Goal: Transaction & Acquisition: Purchase product/service

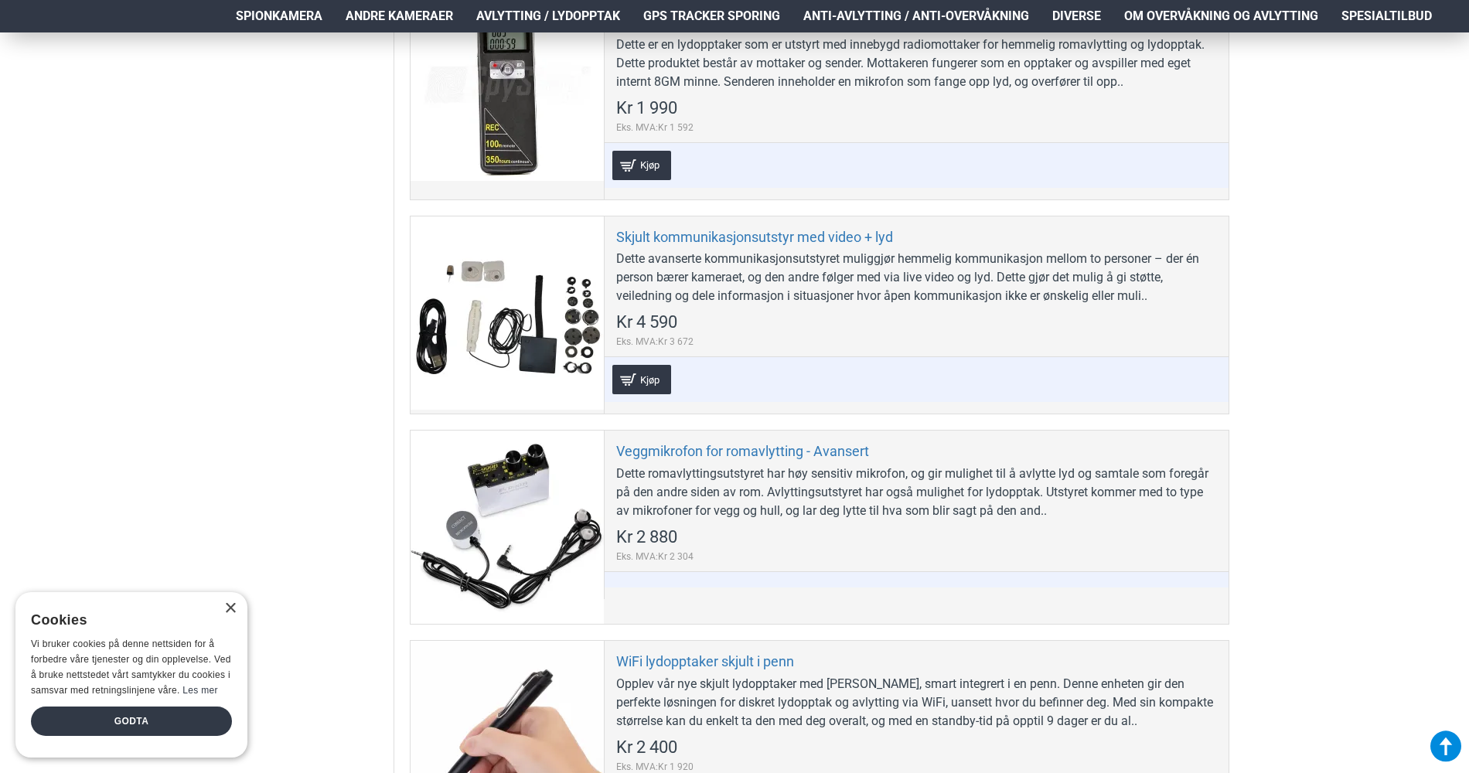
scroll to position [1229, 0]
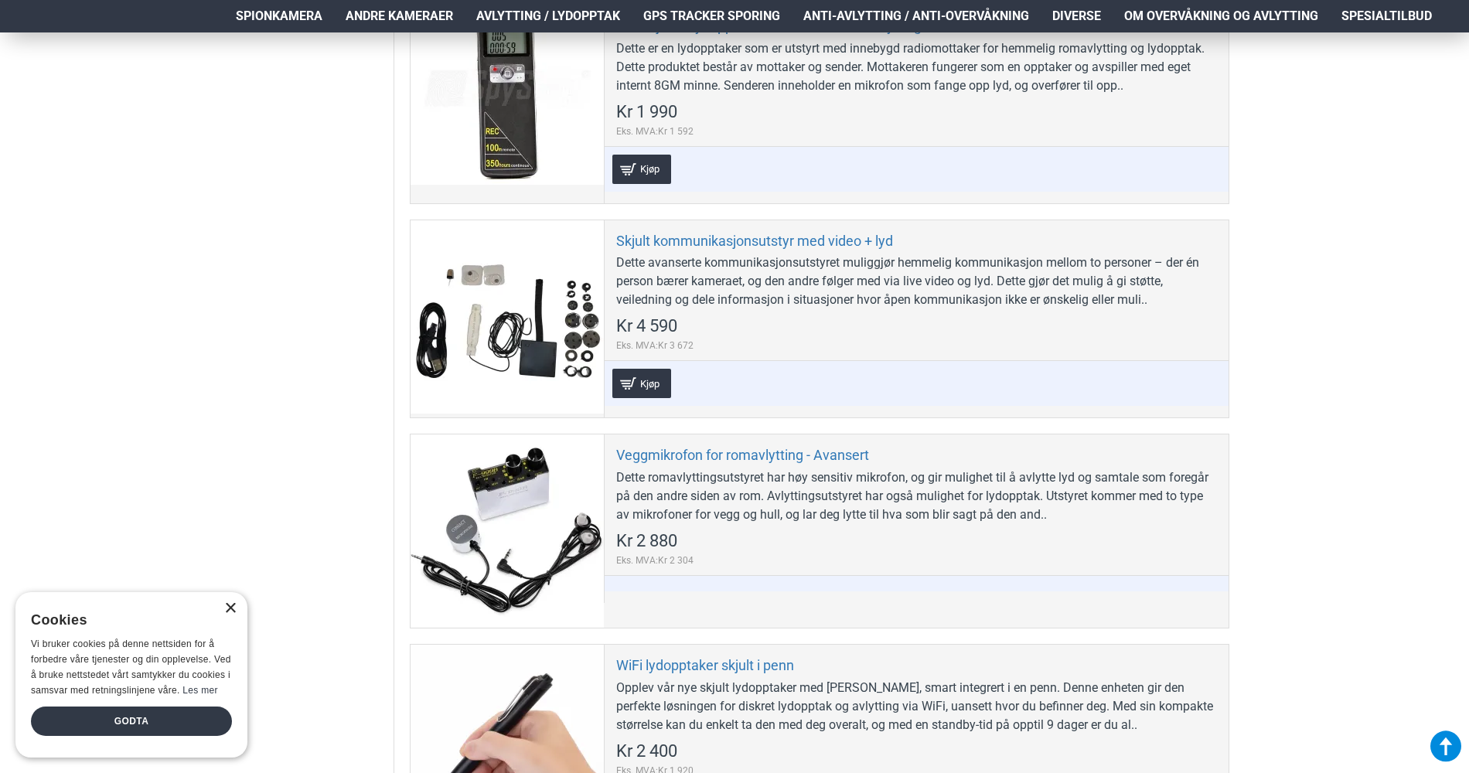
click at [228, 605] on div "×" at bounding box center [230, 609] width 12 height 12
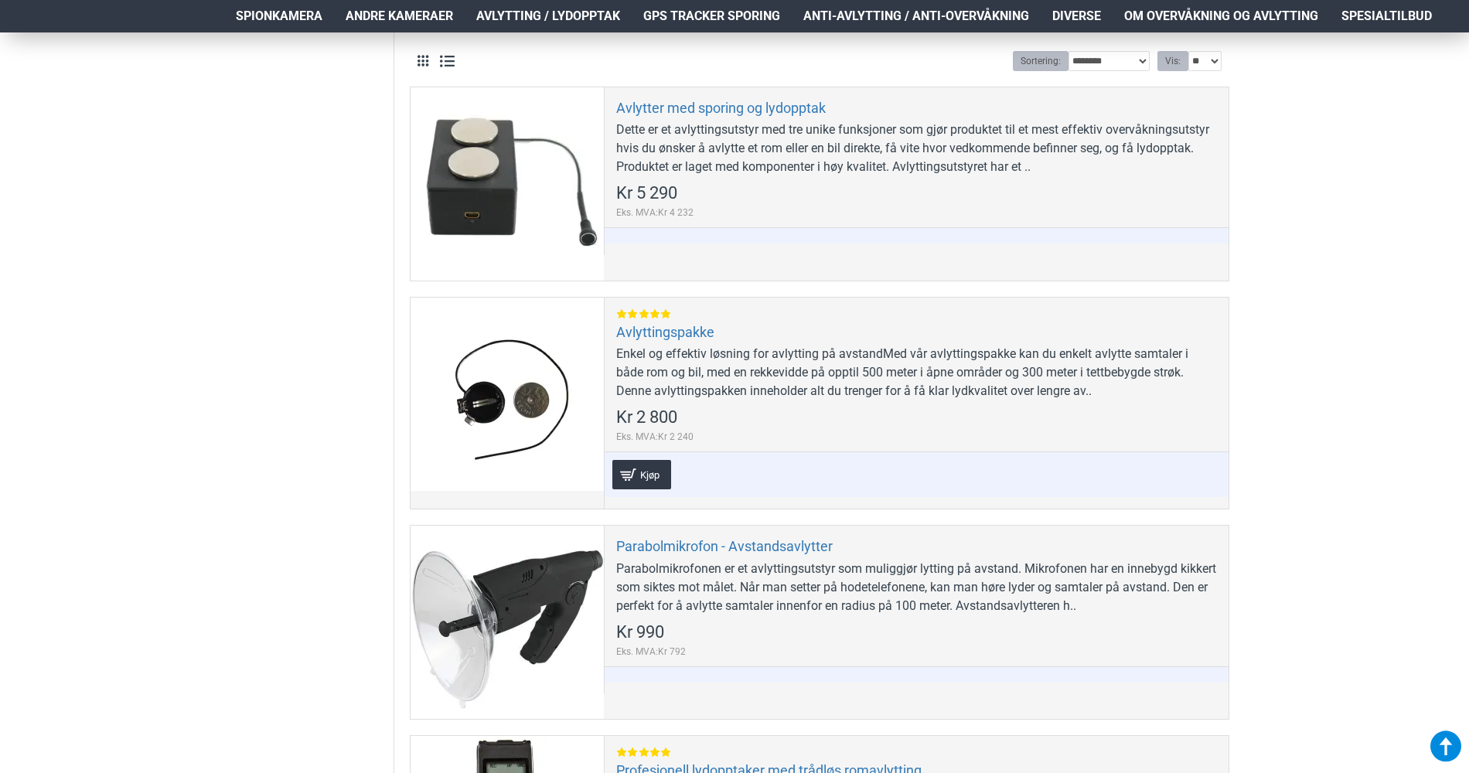
scroll to position [479, 0]
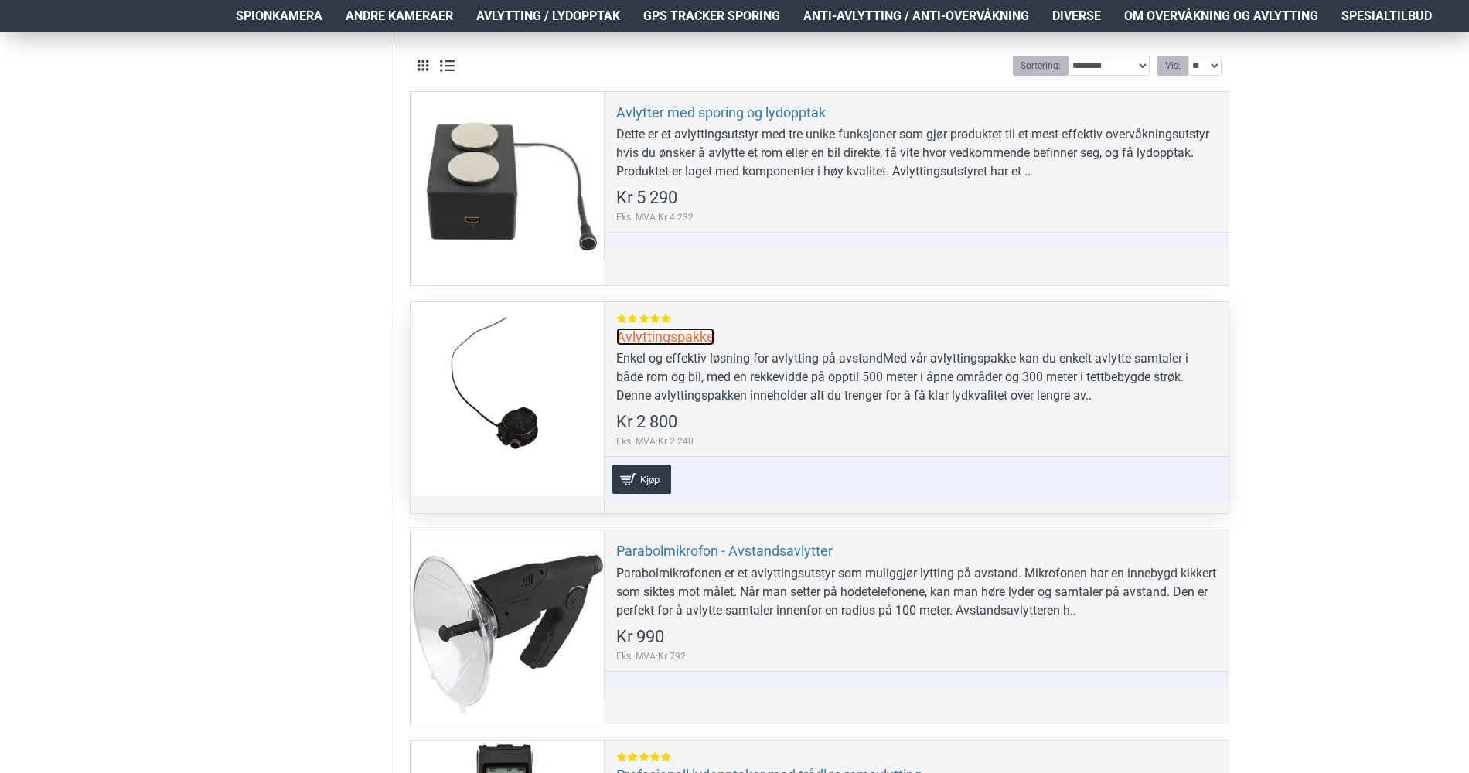
click at [690, 344] on link "Avlyttingspakke" at bounding box center [665, 337] width 98 height 18
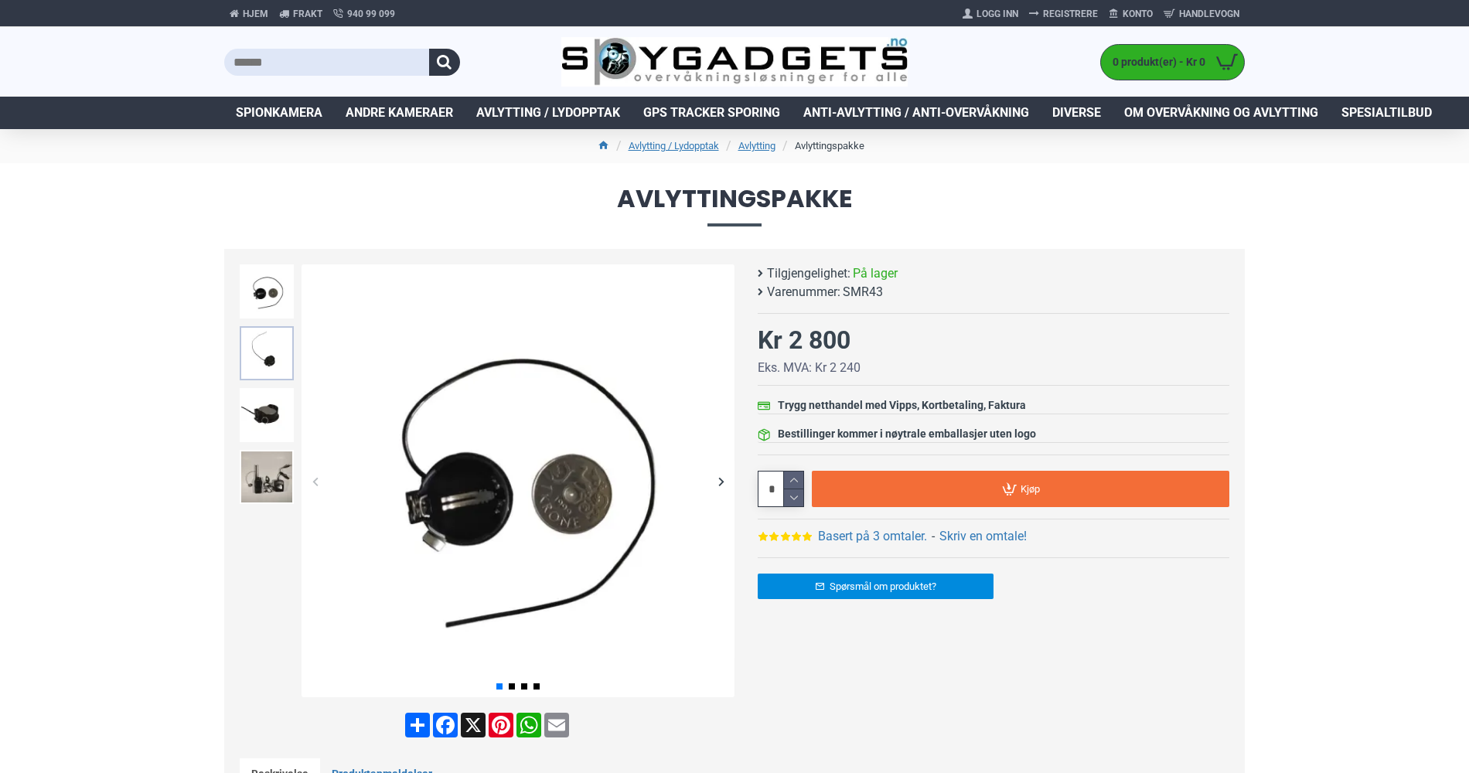
click at [276, 375] on img at bounding box center [267, 353] width 54 height 54
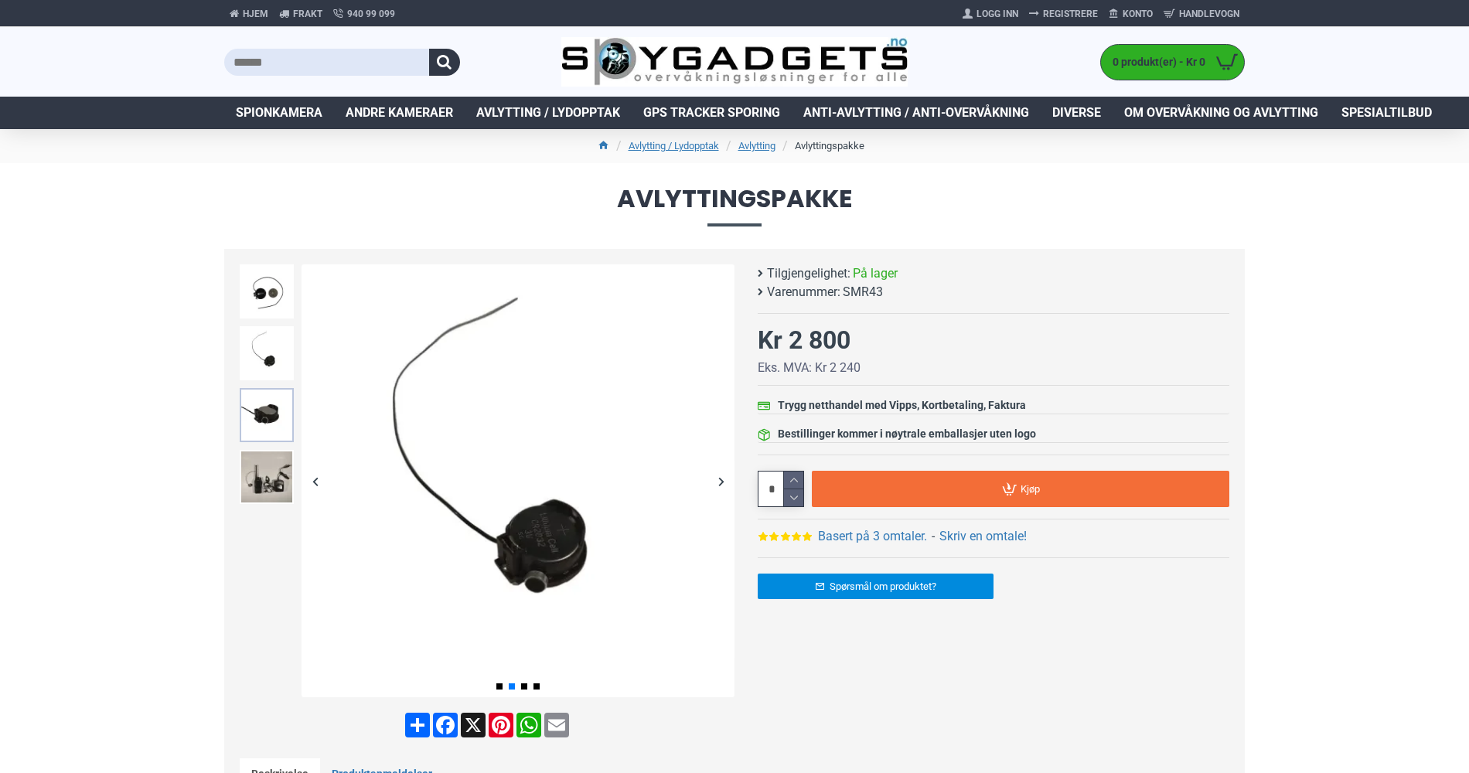
click at [273, 405] on img at bounding box center [267, 415] width 54 height 54
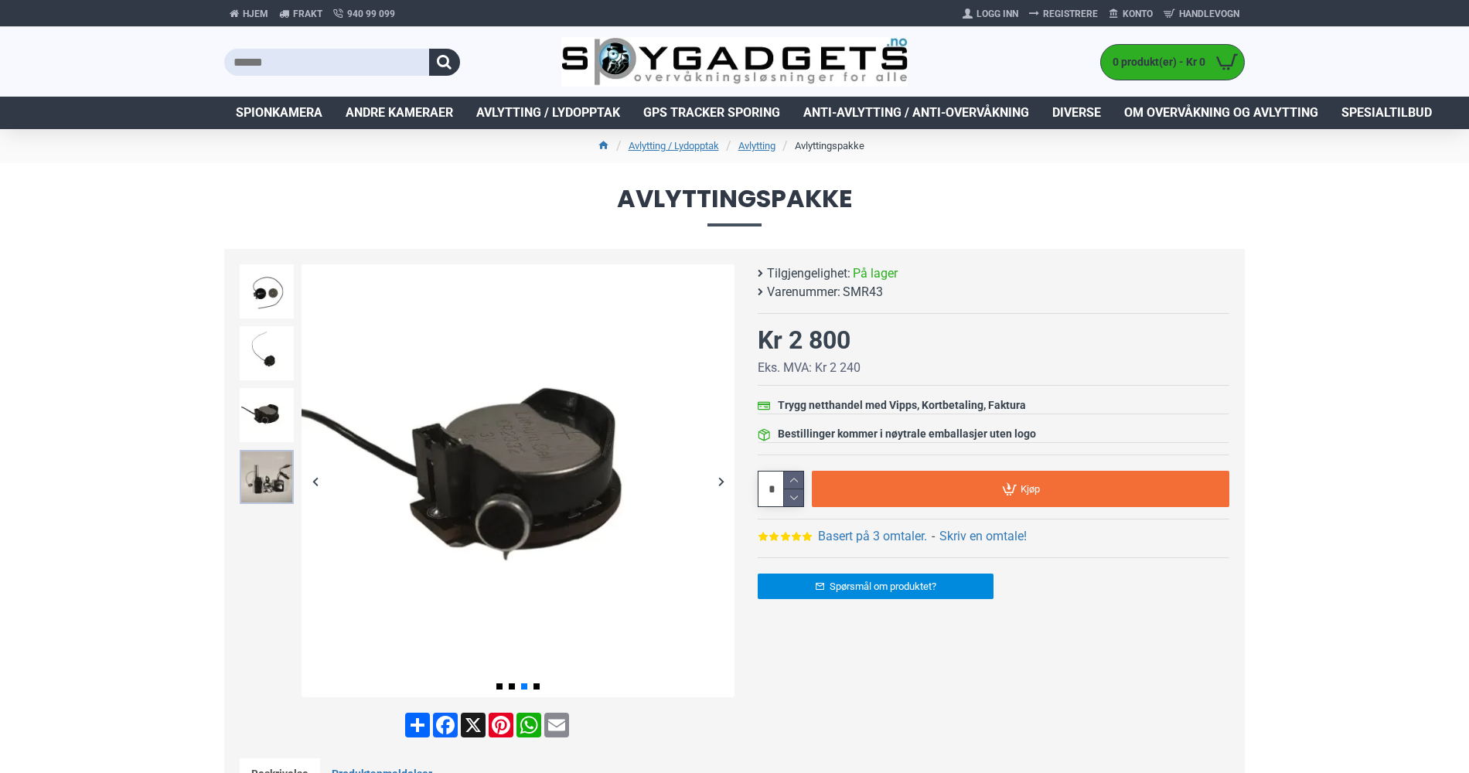
click at [284, 469] on img at bounding box center [267, 477] width 54 height 54
